Goal: Task Accomplishment & Management: Manage account settings

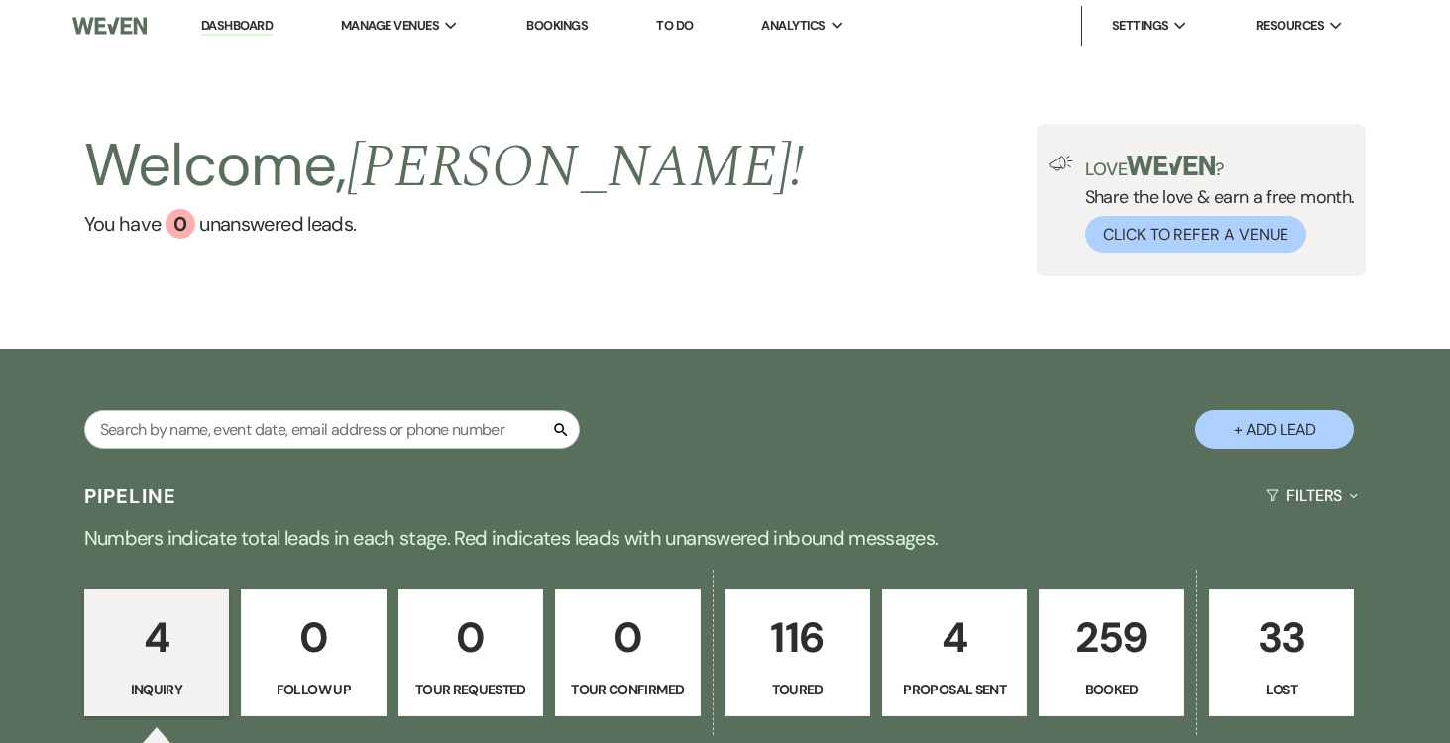
click at [962, 639] on p "4" at bounding box center [954, 638] width 119 height 66
select select "6"
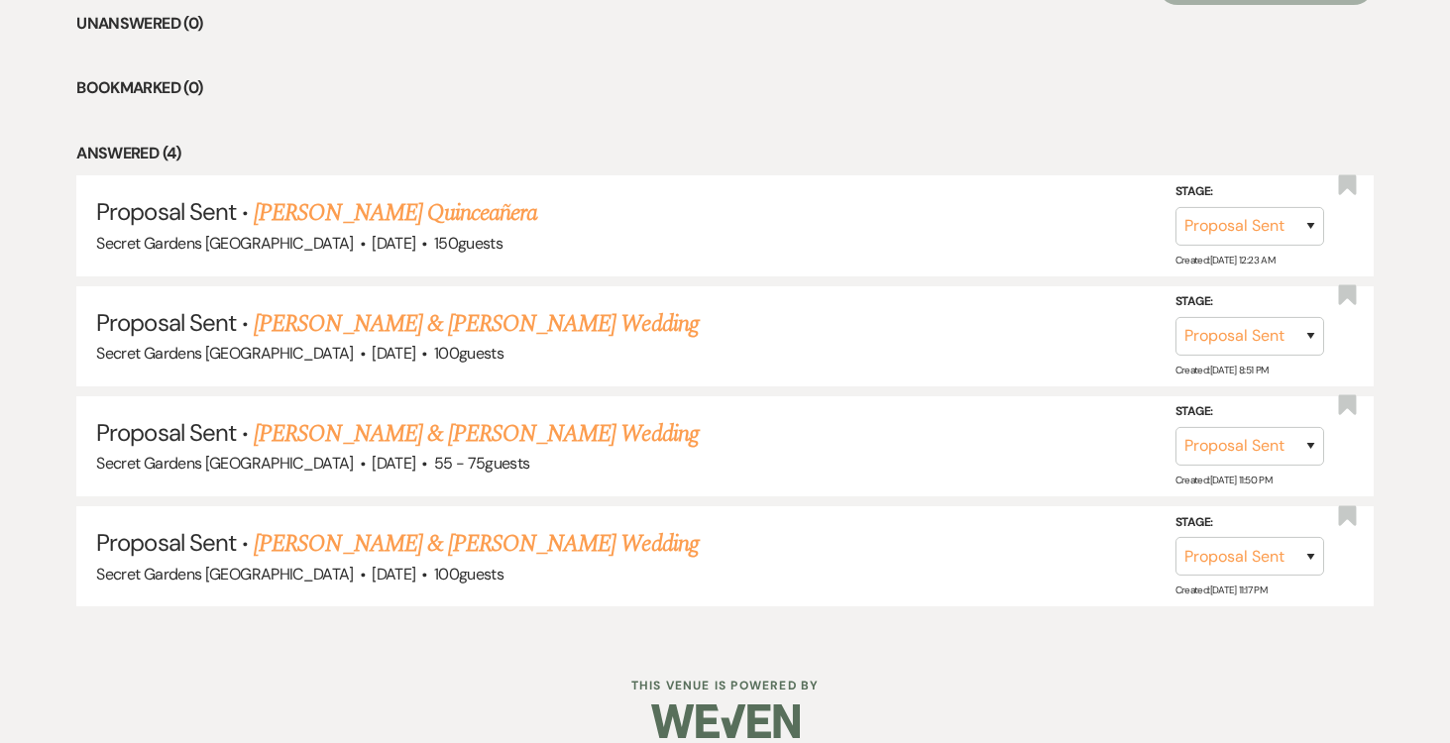
scroll to position [834, 0]
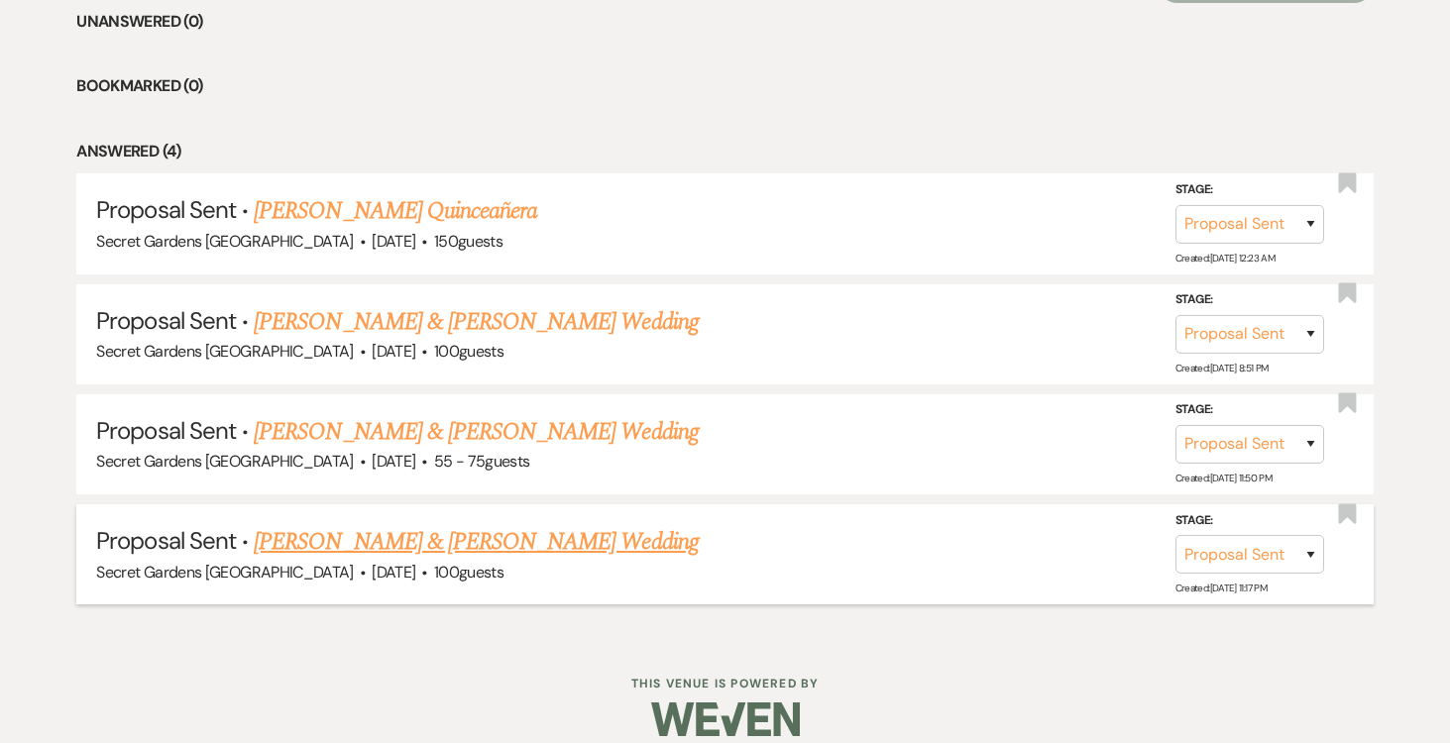
click at [619, 541] on link "[PERSON_NAME] & [PERSON_NAME] Wedding" at bounding box center [476, 542] width 444 height 36
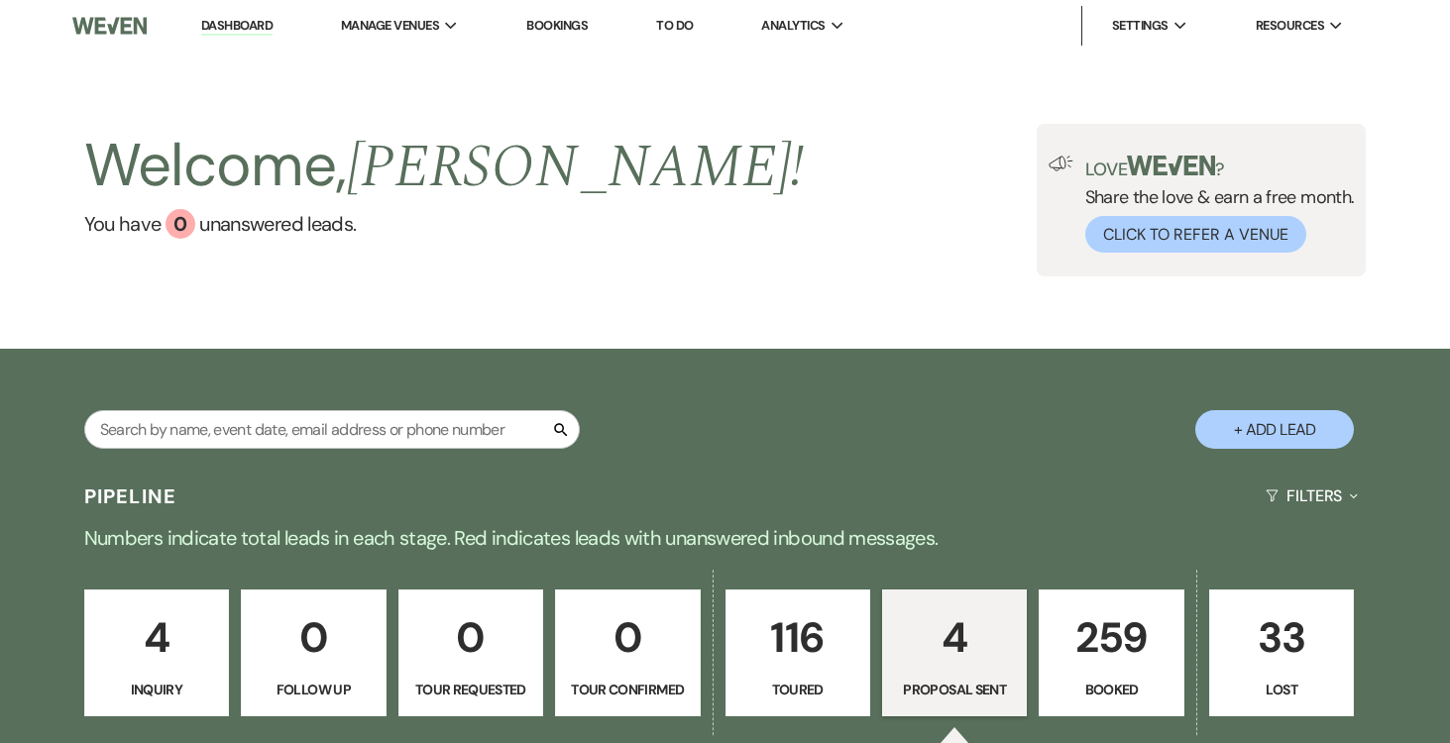
select select "6"
select select "2"
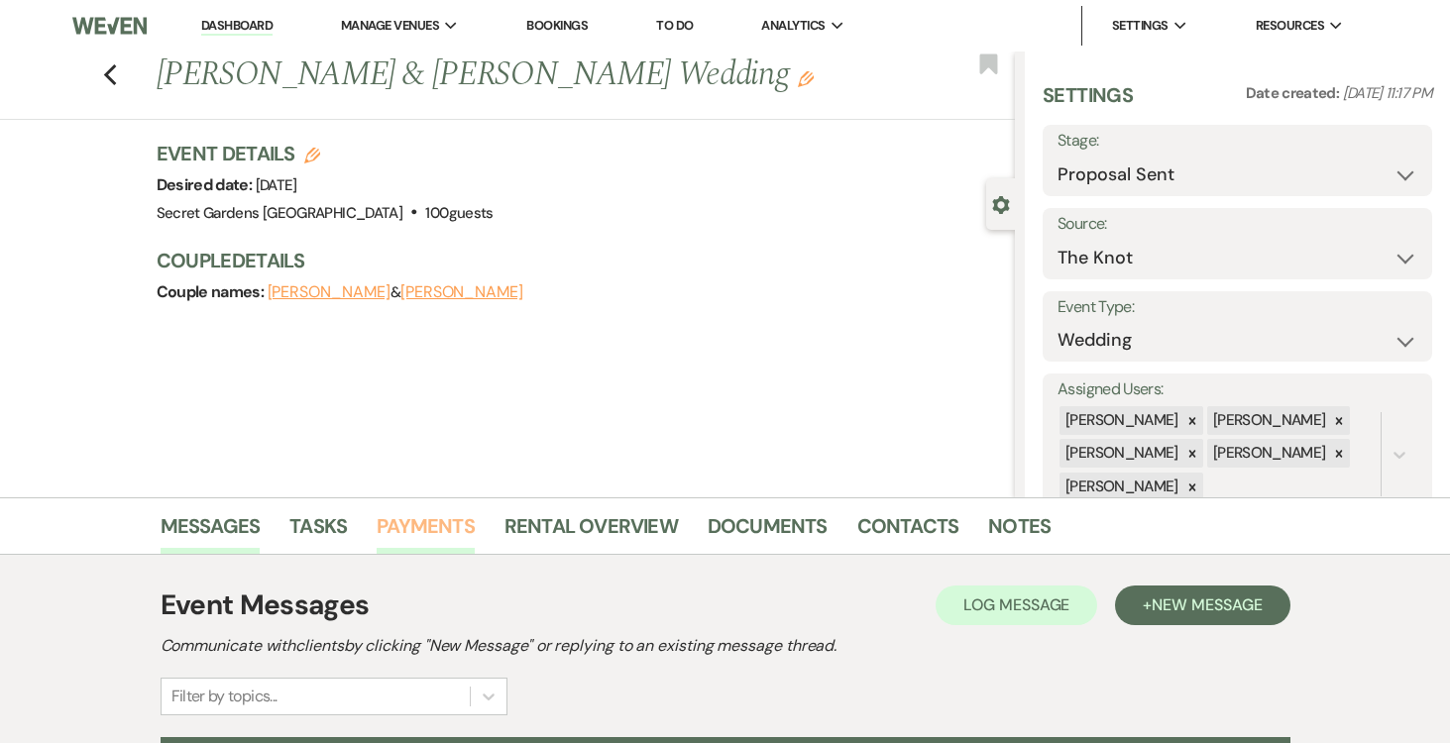
click at [426, 520] on link "Payments" at bounding box center [426, 532] width 98 height 44
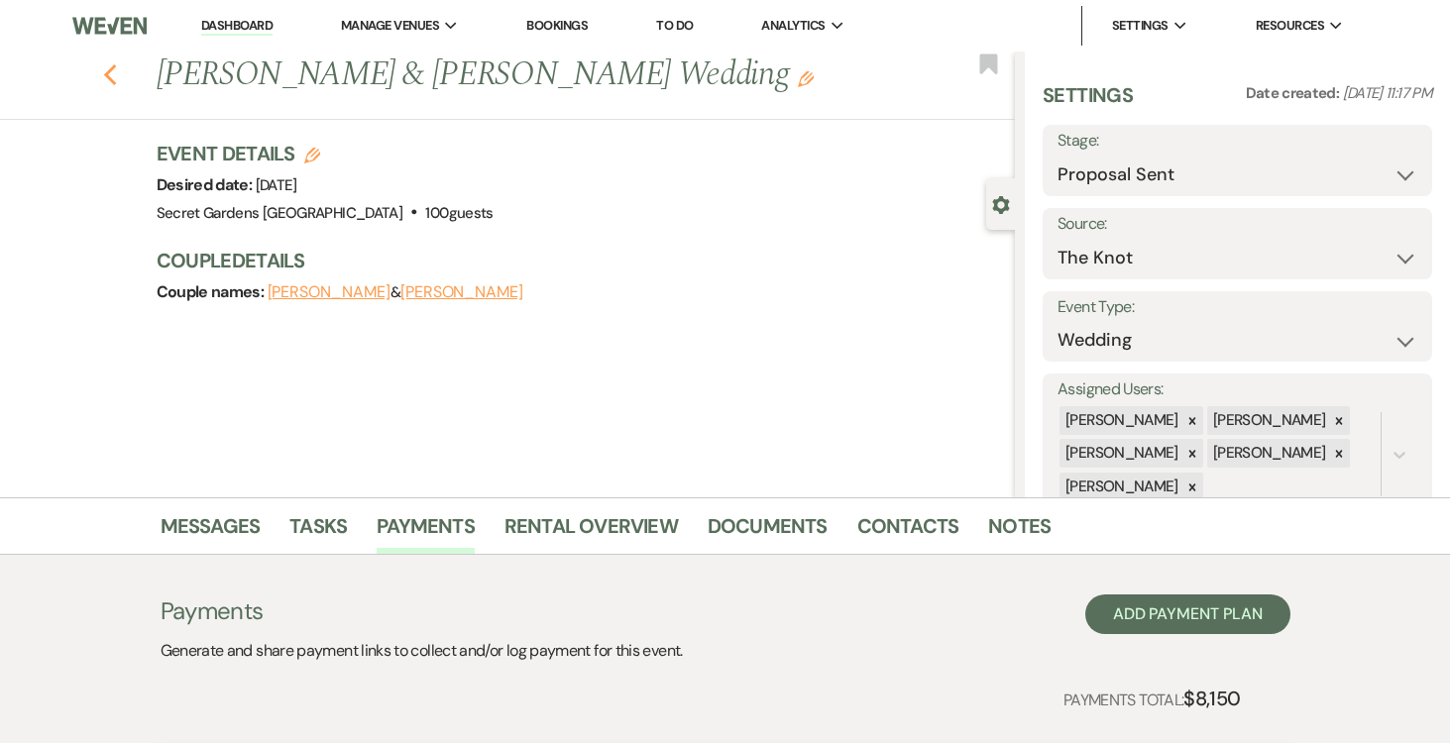
click at [110, 80] on use "button" at bounding box center [109, 75] width 13 height 22
select select "6"
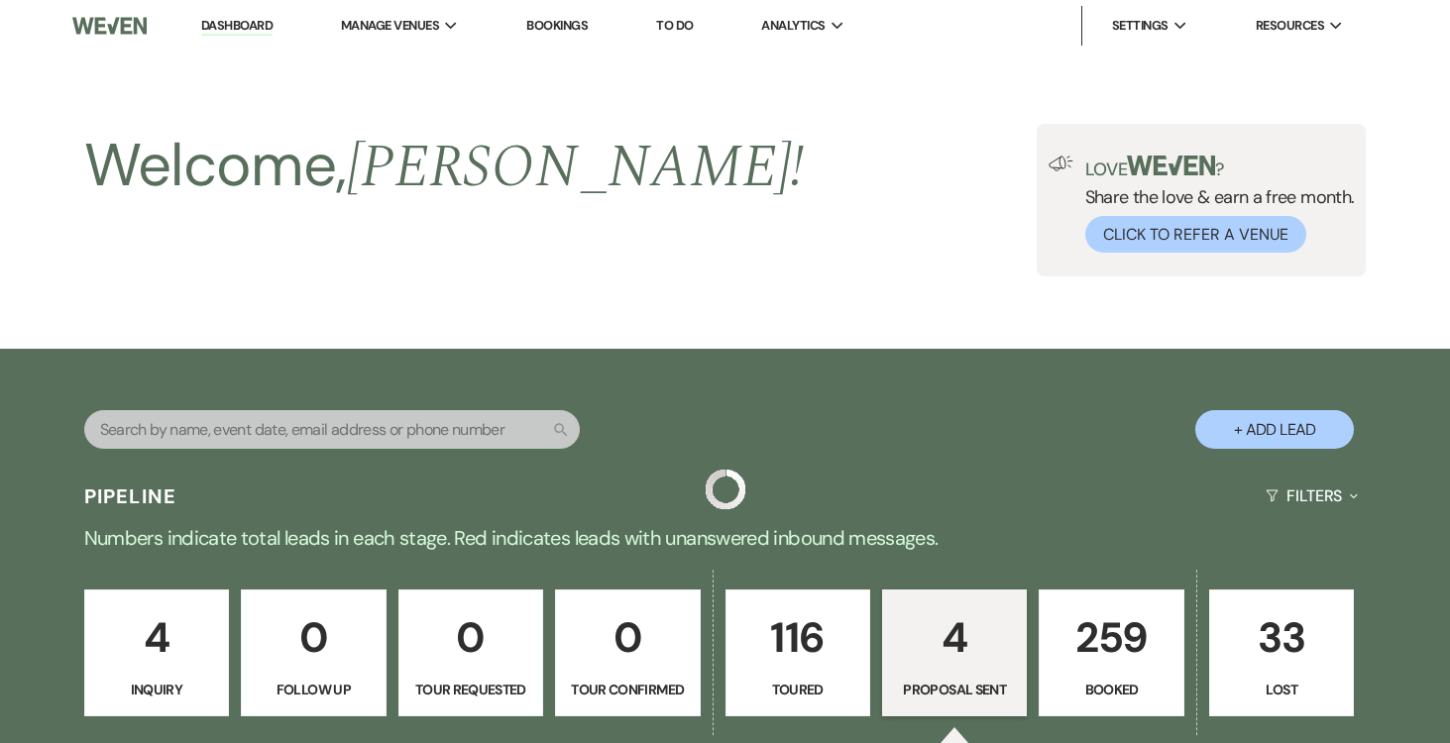
scroll to position [834, 0]
